Goal: Find specific page/section: Find specific page/section

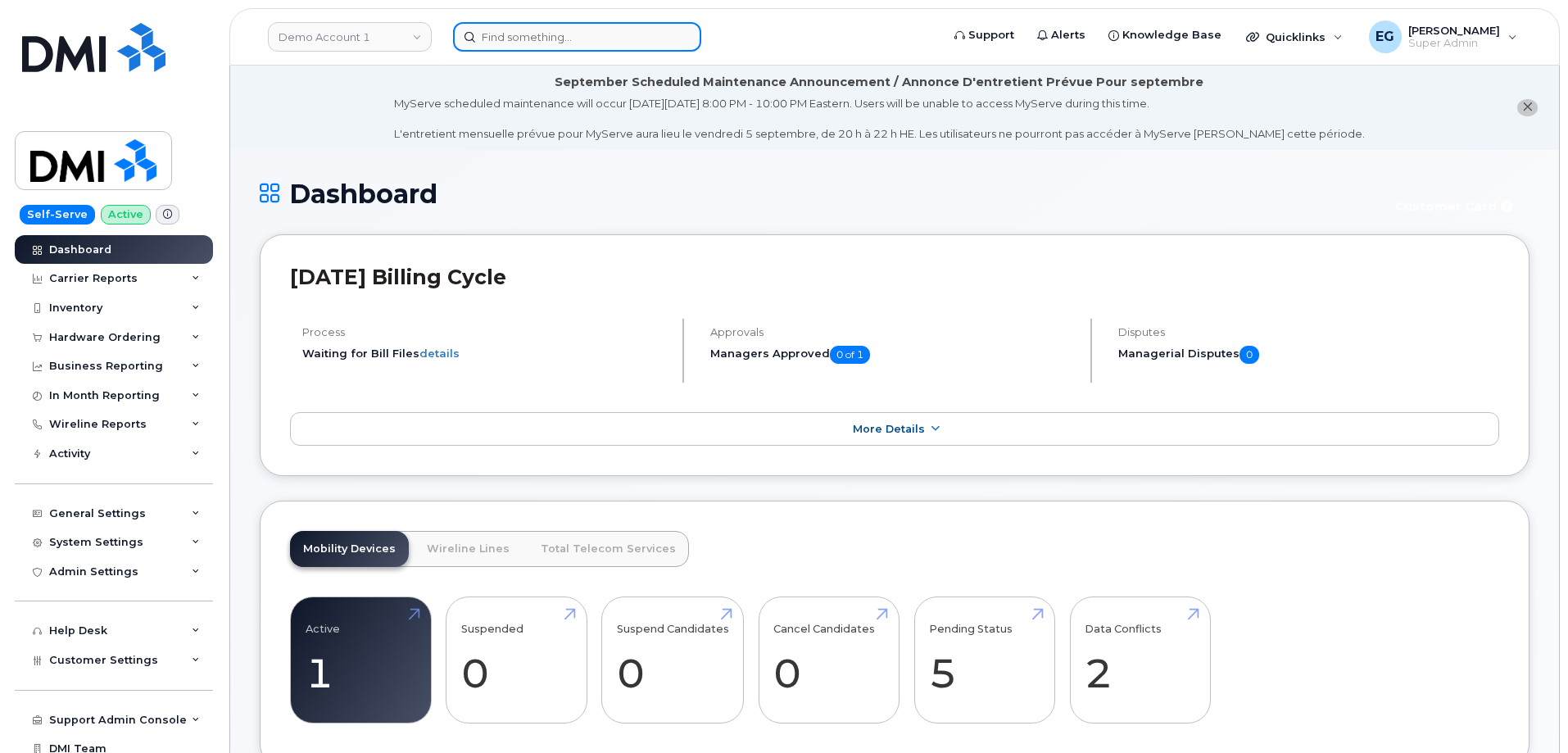
click at [602, 37] on input at bounding box center [576, 37] width 248 height 30
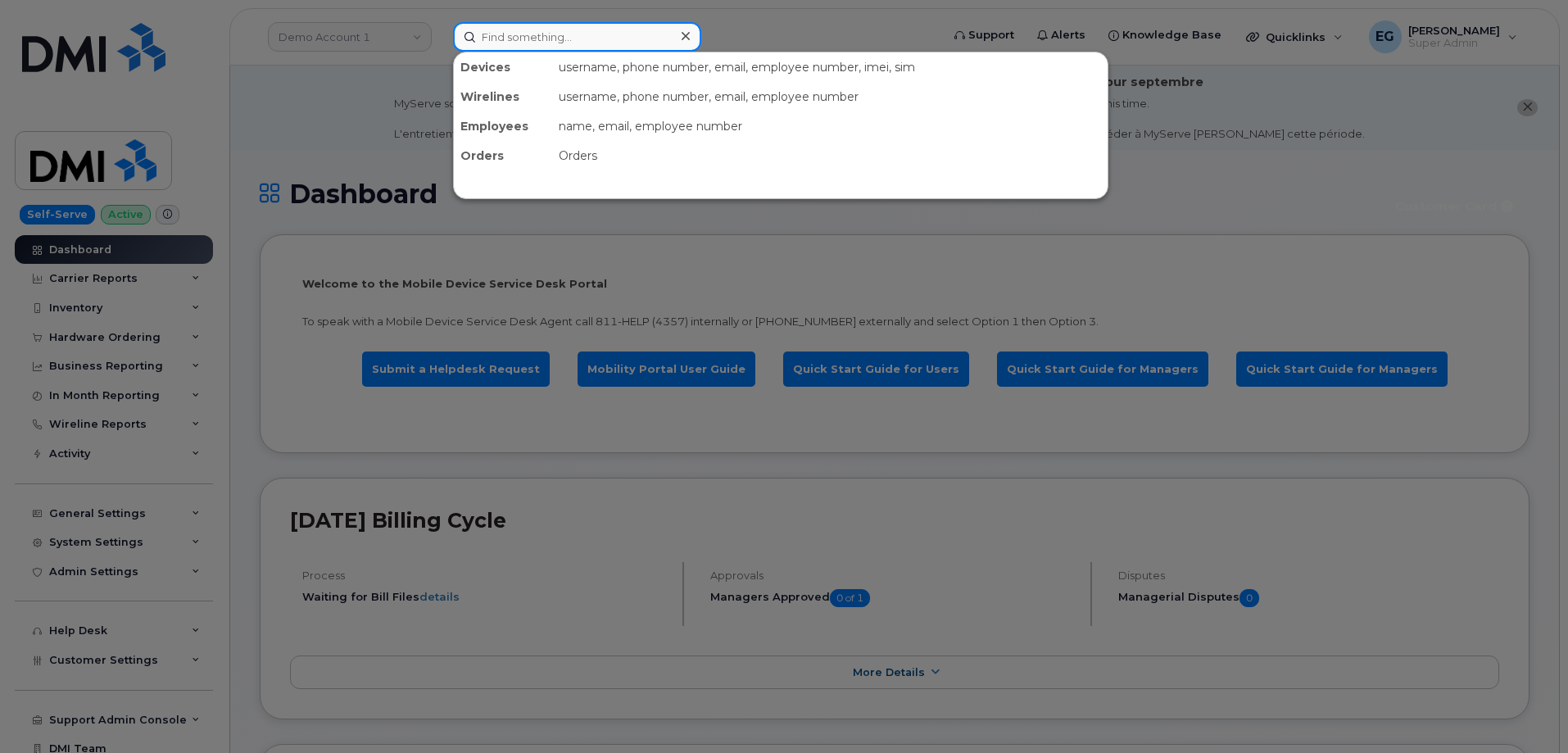
paste input "864-337-4163"
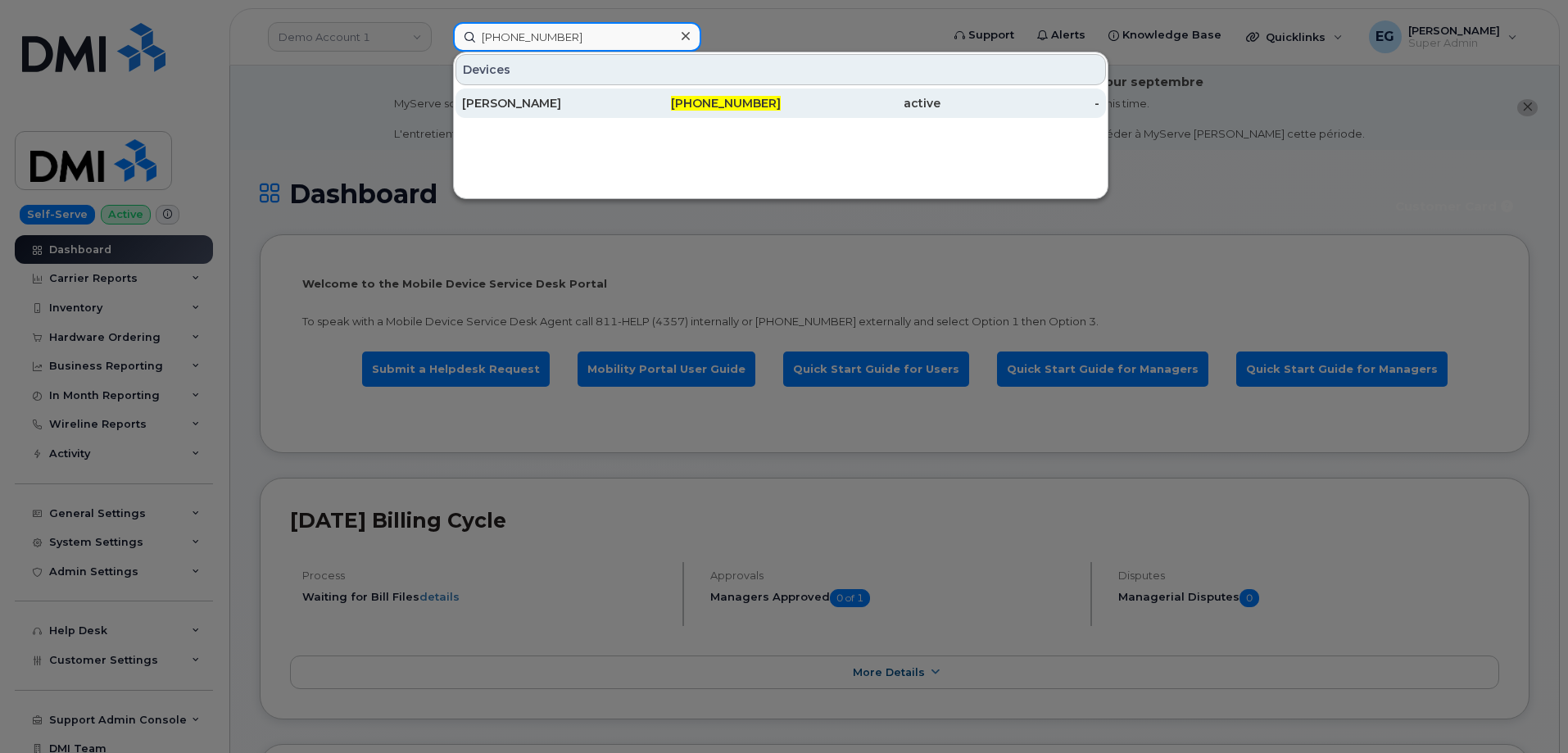
type input "864-337-4163"
click at [622, 112] on div "864-337-4163" at bounding box center [702, 103] width 160 height 30
